Goal: Task Accomplishment & Management: Manage account settings

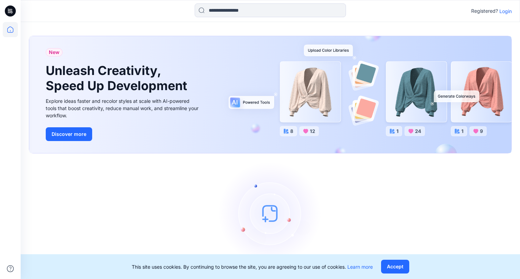
click at [507, 11] on p "Login" at bounding box center [506, 11] width 12 height 7
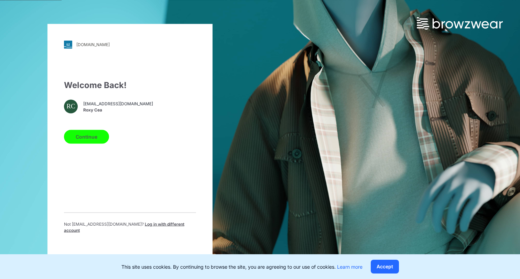
click at [90, 143] on button "Continue" at bounding box center [86, 137] width 45 height 14
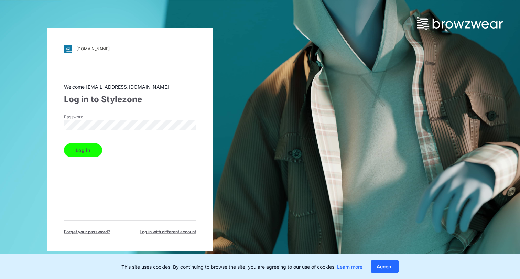
click at [85, 147] on button "Log in" at bounding box center [83, 150] width 38 height 14
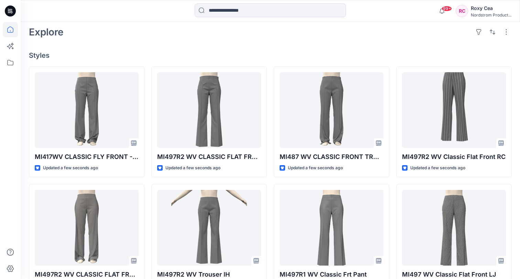
scroll to position [161, 0]
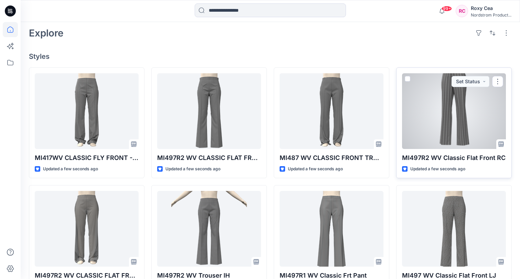
click at [473, 110] on div at bounding box center [454, 111] width 104 height 76
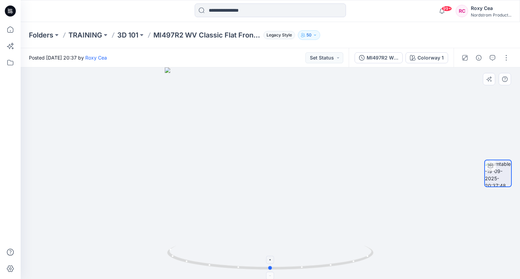
click at [271, 276] on foreignobject at bounding box center [271, 276] width 8 height 8
click at [270, 274] on foreignobject at bounding box center [271, 276] width 8 height 8
drag, startPoint x: 295, startPoint y: 216, endPoint x: 364, endPoint y: 216, distance: 69.2
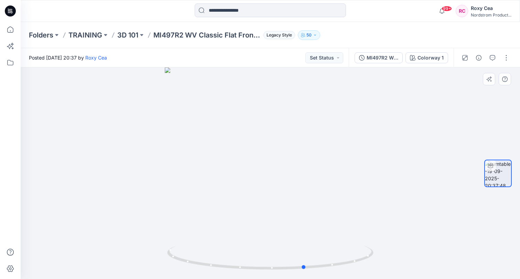
click at [356, 216] on div at bounding box center [271, 173] width 500 height 212
click at [435, 56] on div "Colorway 1" at bounding box center [431, 58] width 26 height 8
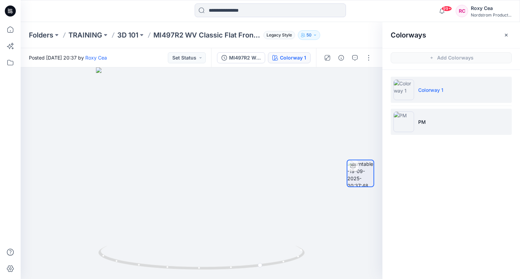
click at [415, 126] on li "PM" at bounding box center [451, 122] width 121 height 26
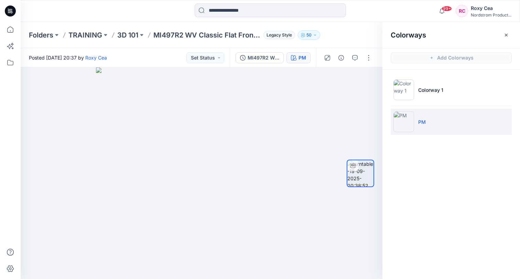
click at [404, 123] on img at bounding box center [404, 121] width 21 height 21
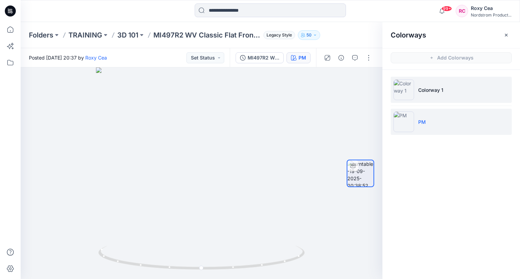
click at [406, 91] on img at bounding box center [404, 89] width 21 height 21
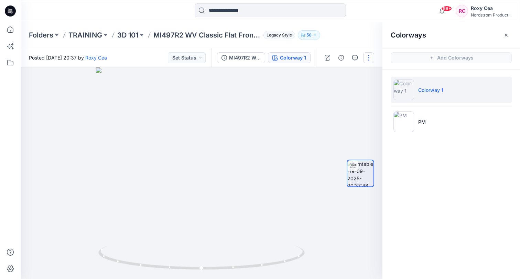
click at [368, 62] on button "button" at bounding box center [368, 57] width 11 height 11
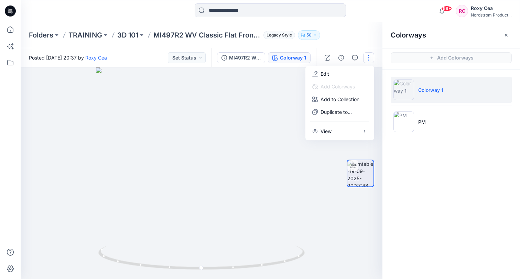
click at [359, 13] on div at bounding box center [271, 10] width 250 height 15
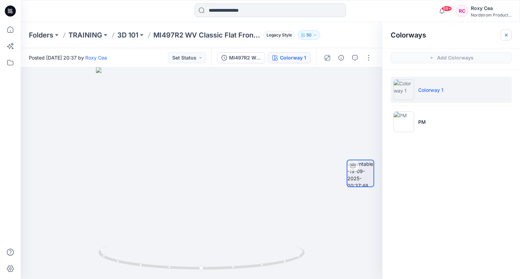
click at [507, 34] on icon "button" at bounding box center [506, 34] width 3 height 3
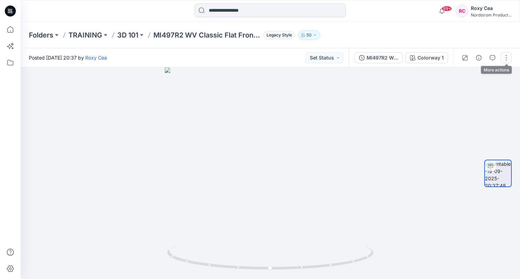
click at [508, 57] on button "button" at bounding box center [506, 57] width 11 height 11
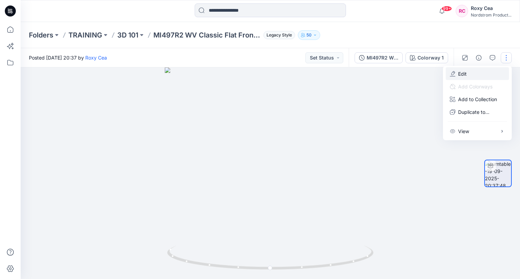
click at [463, 73] on p "Edit" at bounding box center [462, 73] width 9 height 7
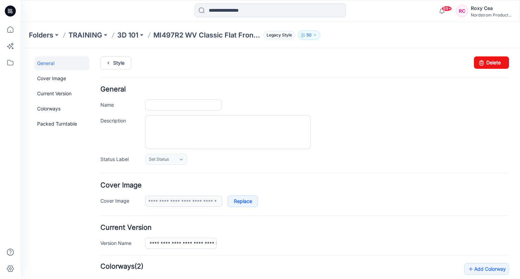
type input "**********"
click at [482, 62] on icon at bounding box center [482, 62] width 10 height 12
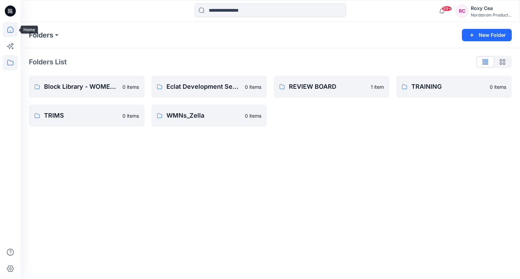
click at [17, 35] on icon at bounding box center [10, 29] width 15 height 15
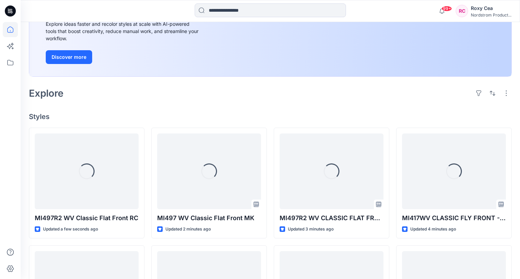
scroll to position [108, 0]
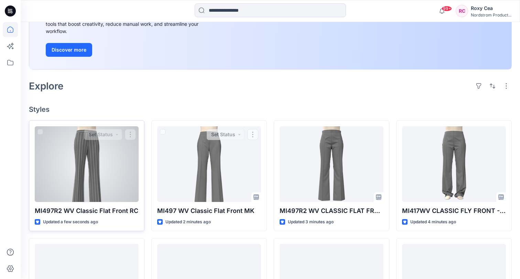
click at [114, 153] on div at bounding box center [87, 164] width 104 height 76
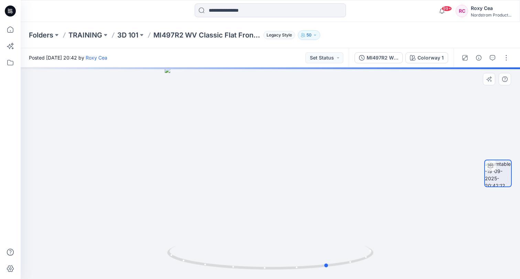
drag, startPoint x: 309, startPoint y: 146, endPoint x: 161, endPoint y: 148, distance: 148.3
click at [161, 148] on div at bounding box center [271, 173] width 500 height 212
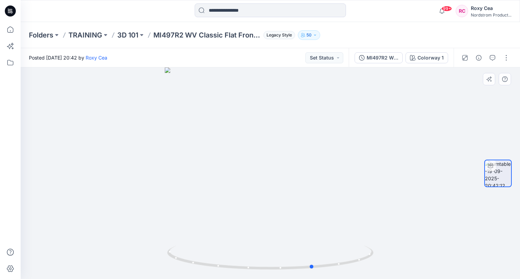
drag, startPoint x: 161, startPoint y: 148, endPoint x: 128, endPoint y: 146, distance: 32.7
click at [128, 146] on div at bounding box center [271, 173] width 500 height 212
click at [431, 54] on div "Colorway 1" at bounding box center [431, 58] width 26 height 8
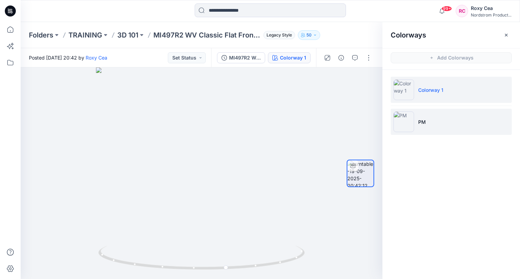
click at [419, 117] on li "PM" at bounding box center [451, 122] width 121 height 26
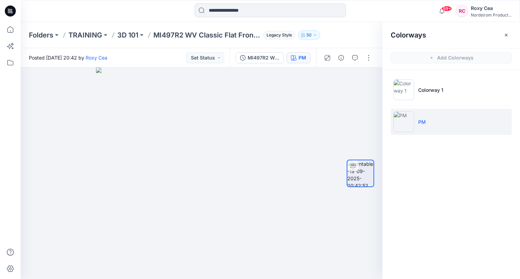
click at [419, 117] on li "PM" at bounding box center [451, 122] width 121 height 26
